Goal: Task Accomplishment & Management: Use online tool/utility

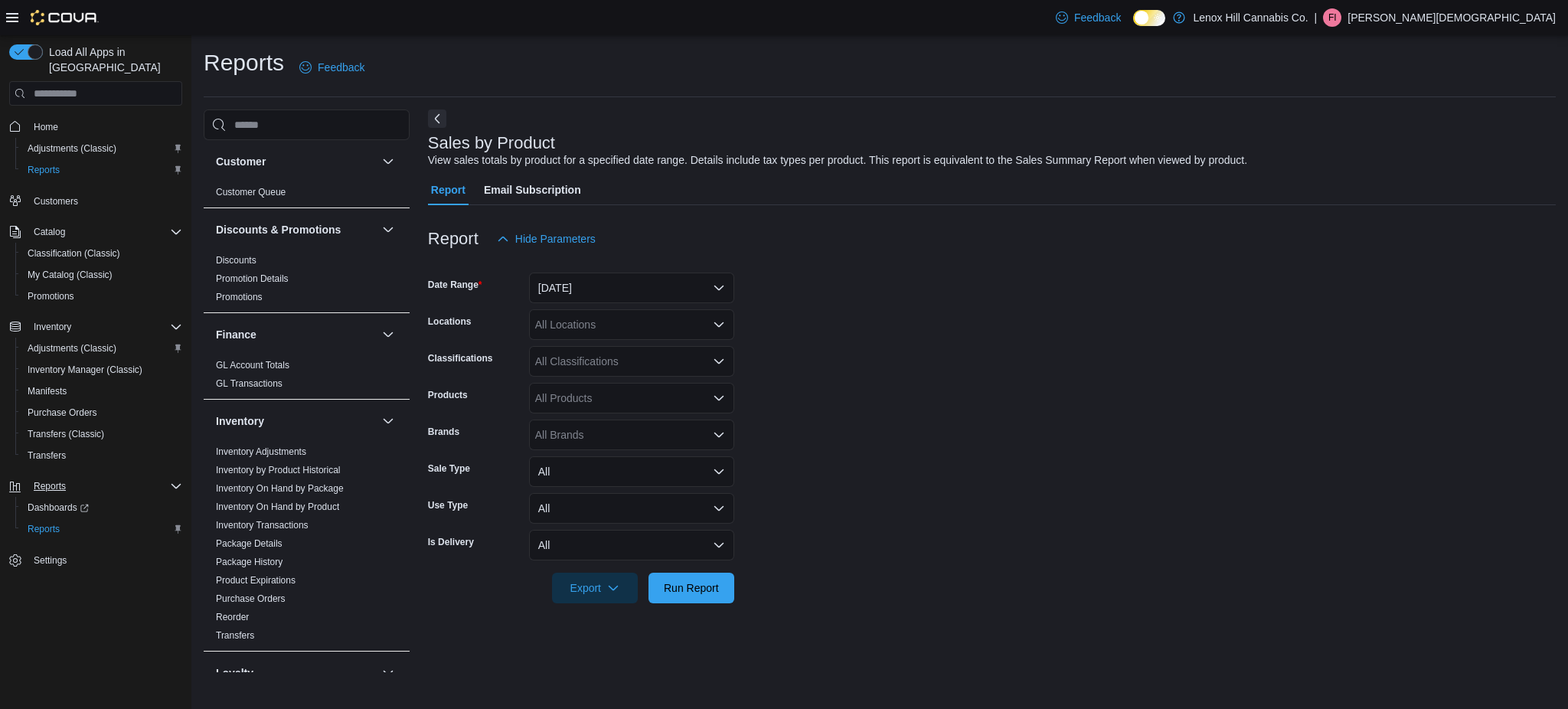
click at [159, 477] on div "Reports" at bounding box center [105, 487] width 154 height 18
click at [158, 476] on button "Reports" at bounding box center [95, 487] width 185 height 22
click at [115, 477] on div "Reports" at bounding box center [105, 487] width 154 height 18
click at [51, 523] on span "Reports" at bounding box center [43, 529] width 32 height 12
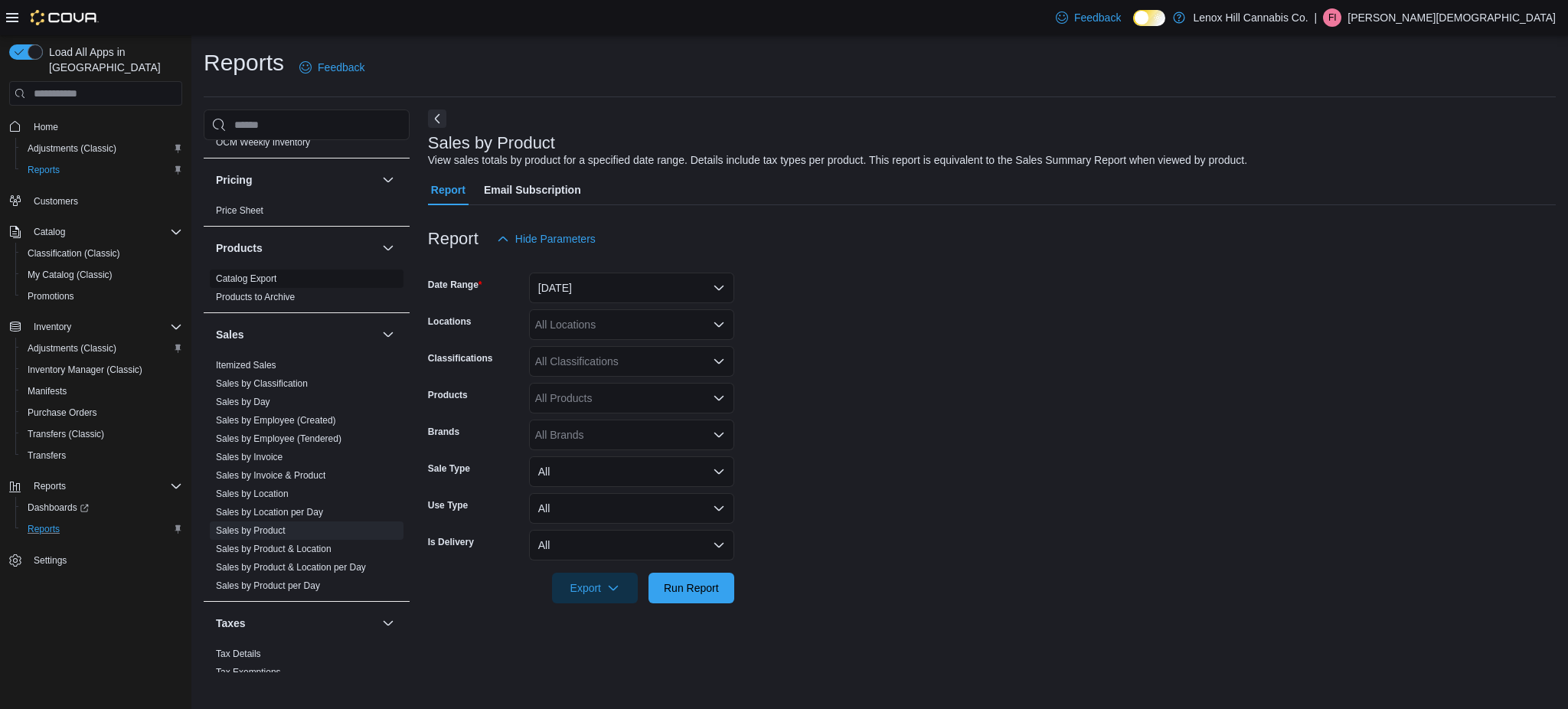
scroll to position [679, 0]
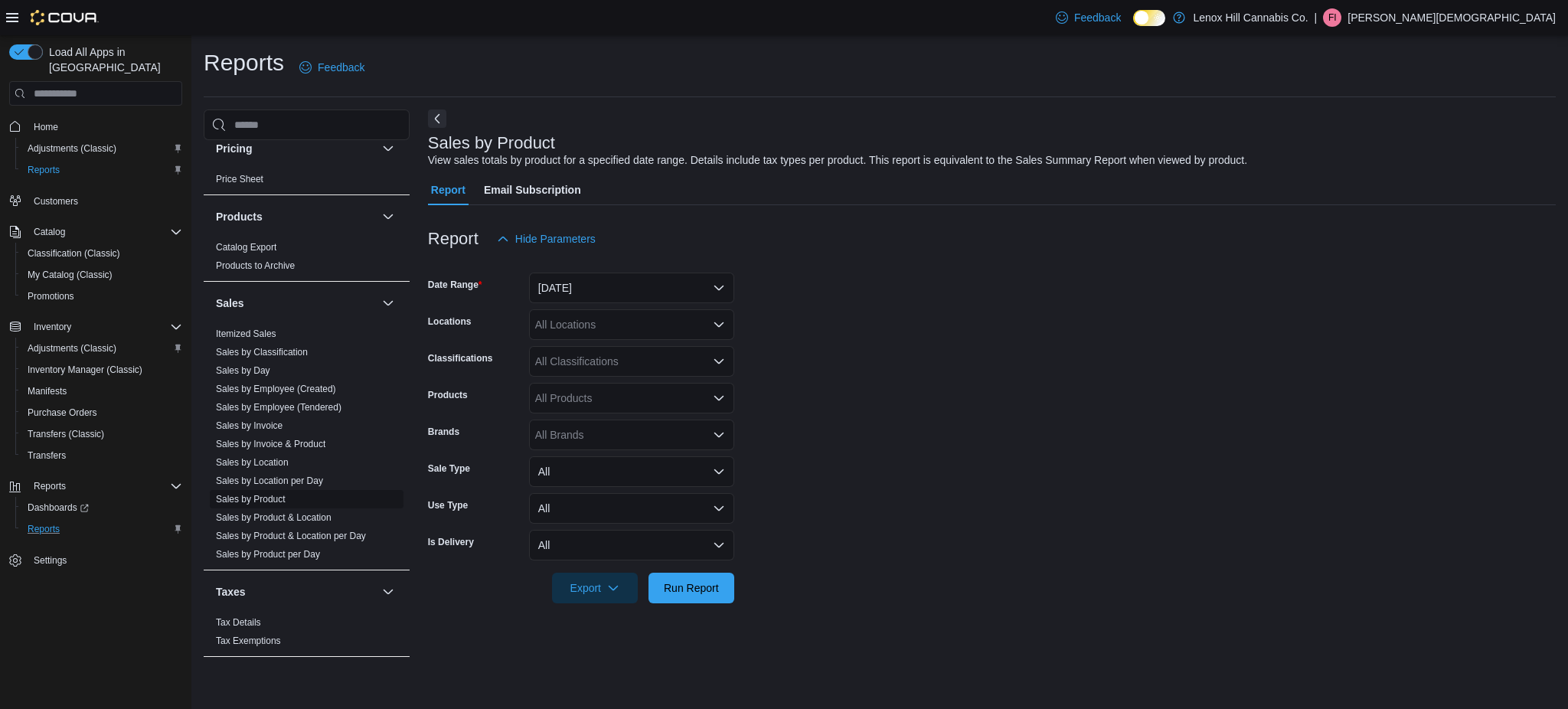
click at [275, 497] on link "Sales by Product" at bounding box center [251, 499] width 70 height 11
click at [629, 277] on button "[DATE]" at bounding box center [631, 287] width 205 height 31
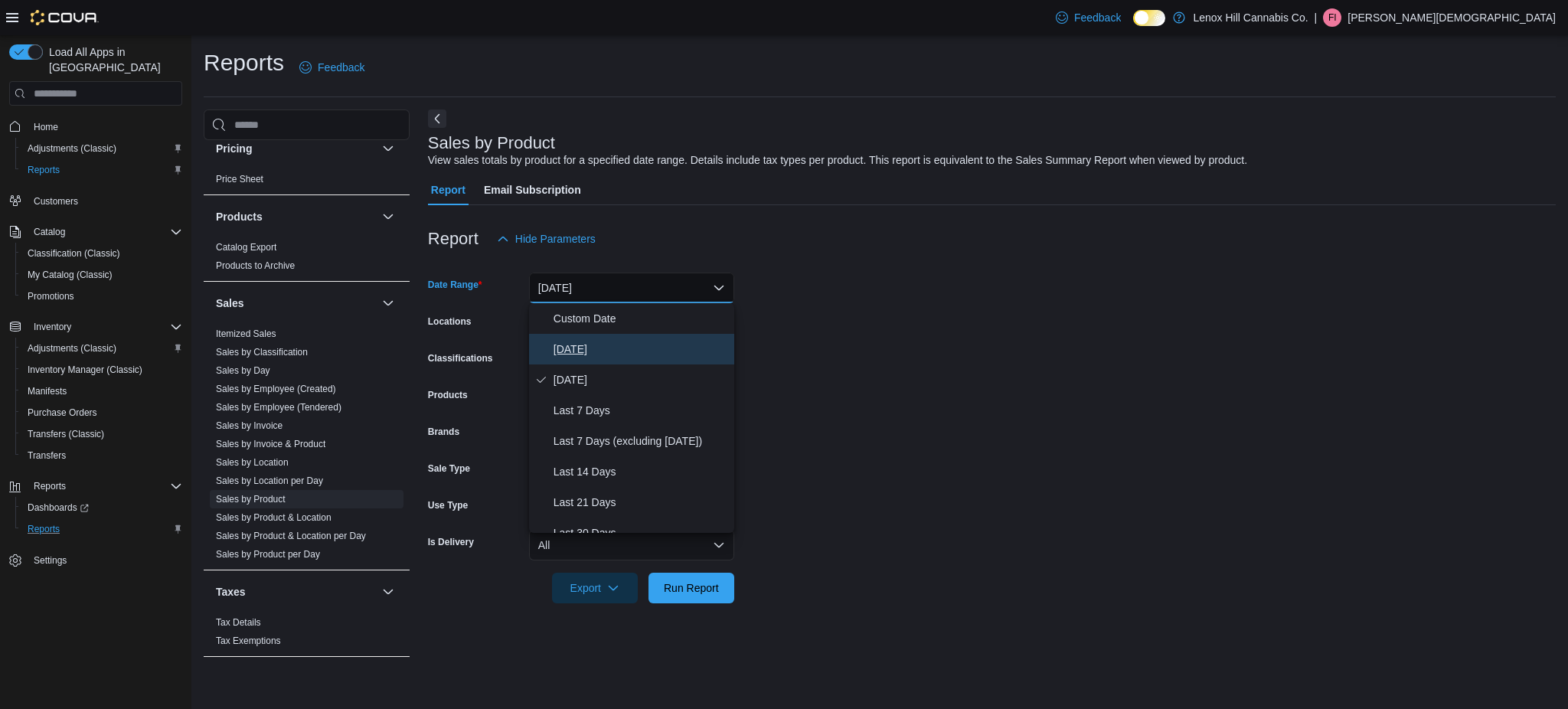
click at [579, 347] on span "[DATE]" at bounding box center [640, 350] width 174 height 18
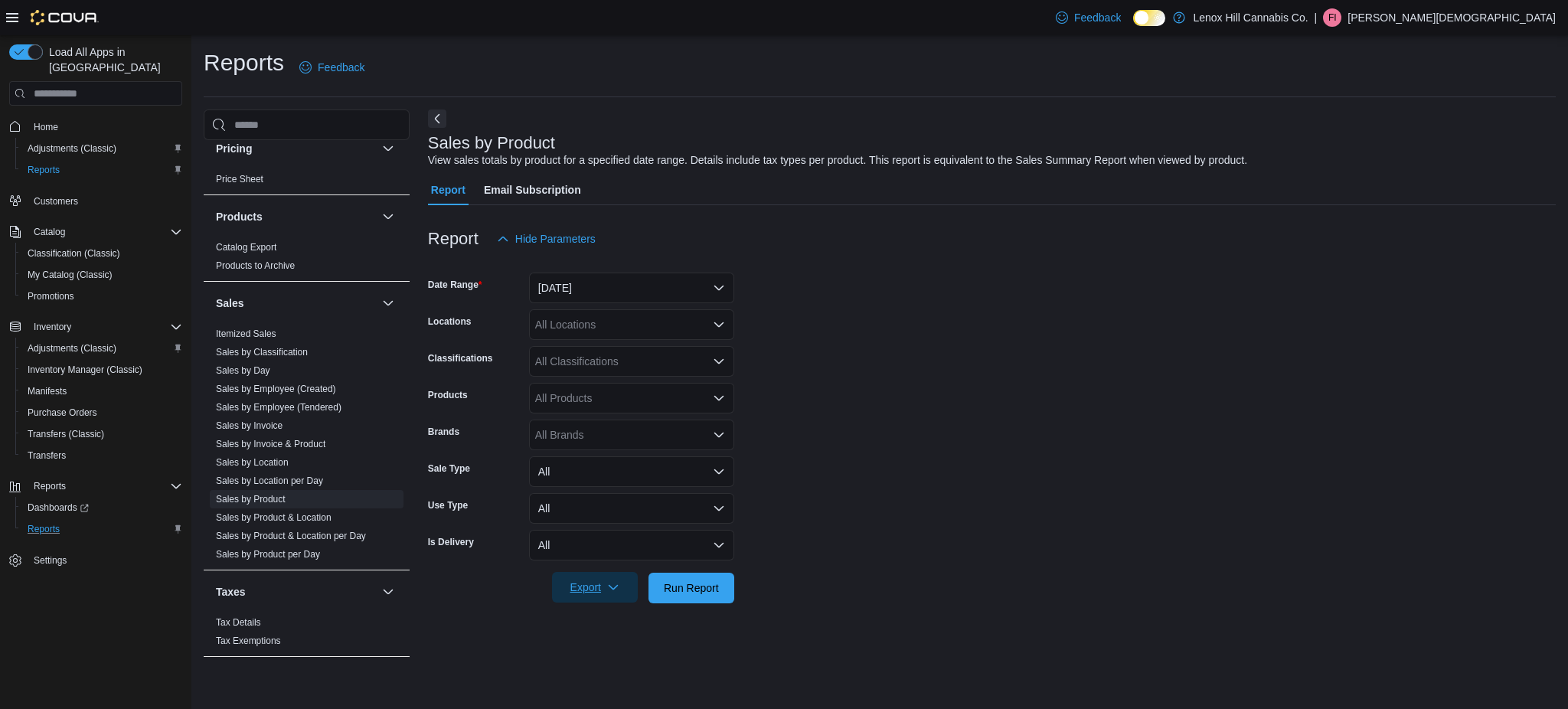
click at [601, 591] on span "Export" at bounding box center [594, 587] width 67 height 31
click at [608, 489] on span "Export to Excel" at bounding box center [594, 494] width 69 height 12
